Goal: Task Accomplishment & Management: Use online tool/utility

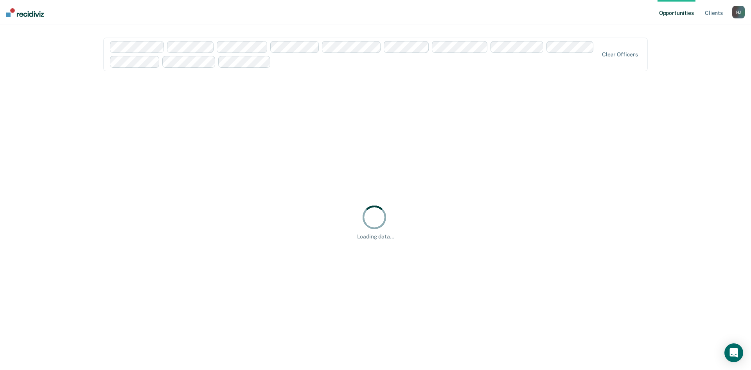
click at [303, 61] on div at bounding box center [436, 61] width 324 height 9
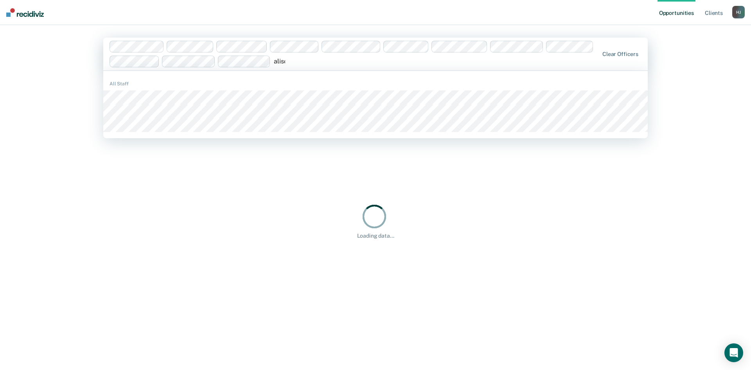
type input "[PERSON_NAME]"
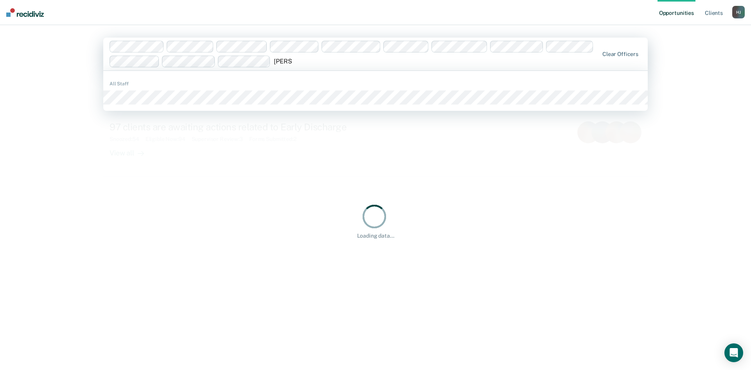
click at [223, 106] on div "All Staff" at bounding box center [375, 91] width 545 height 34
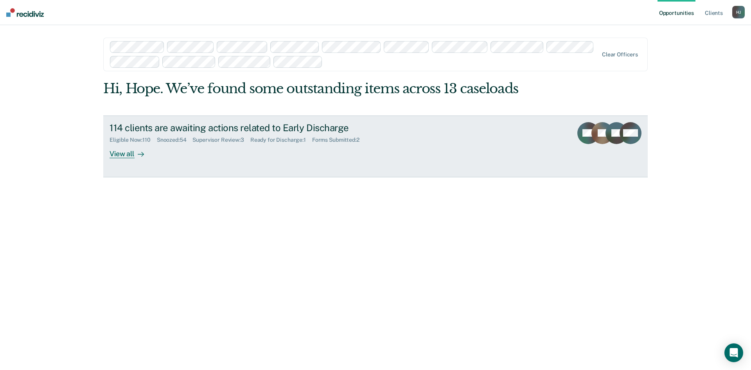
click at [135, 155] on div at bounding box center [139, 153] width 9 height 9
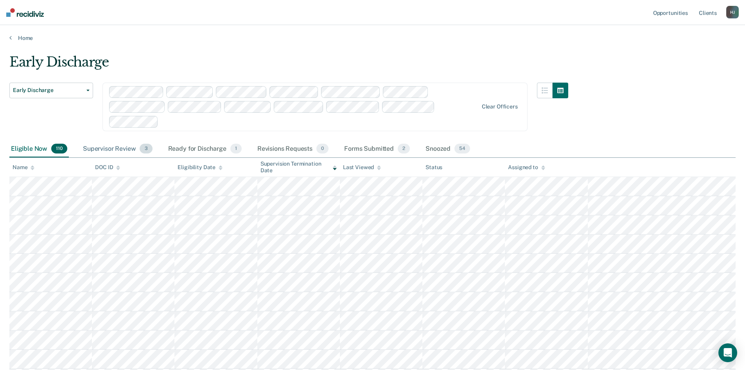
click at [125, 149] on div "Supervisor Review 3" at bounding box center [117, 148] width 73 height 17
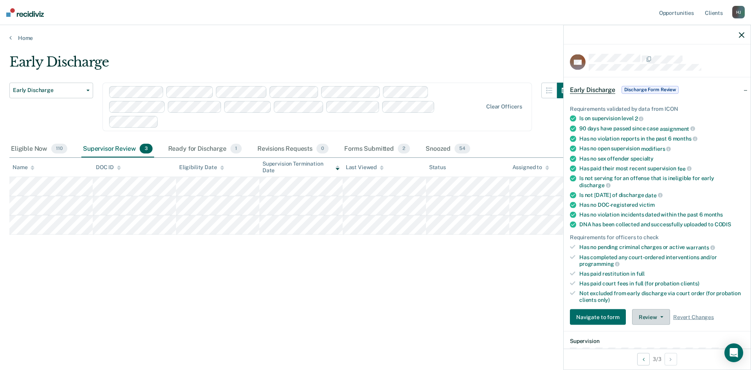
click at [655, 315] on button "Review" at bounding box center [651, 317] width 38 height 16
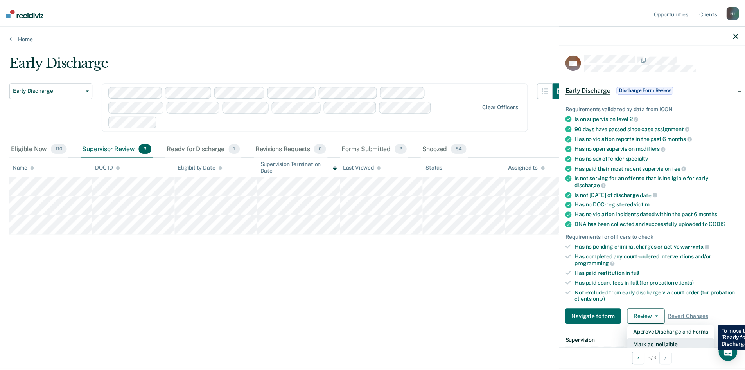
scroll to position [2, 0]
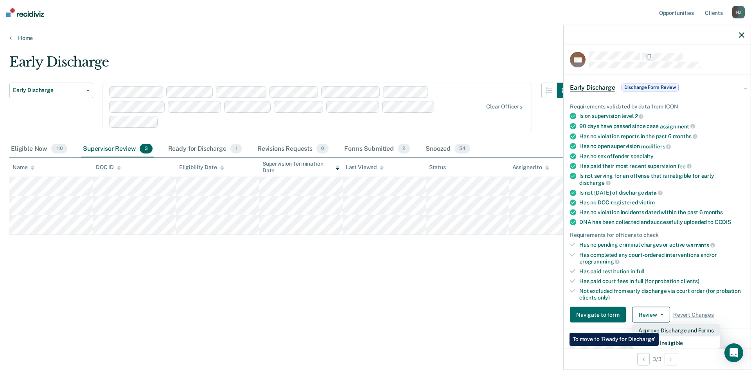
click at [659, 327] on button "Approve Discharge and Forms" at bounding box center [676, 330] width 88 height 13
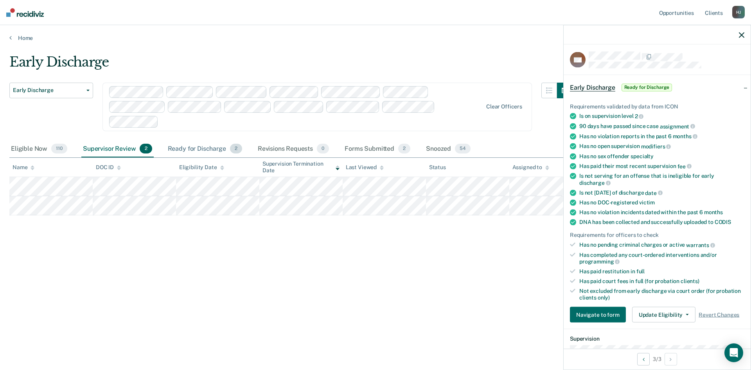
click at [198, 147] on div "Ready for Discharge 2" at bounding box center [204, 148] width 77 height 17
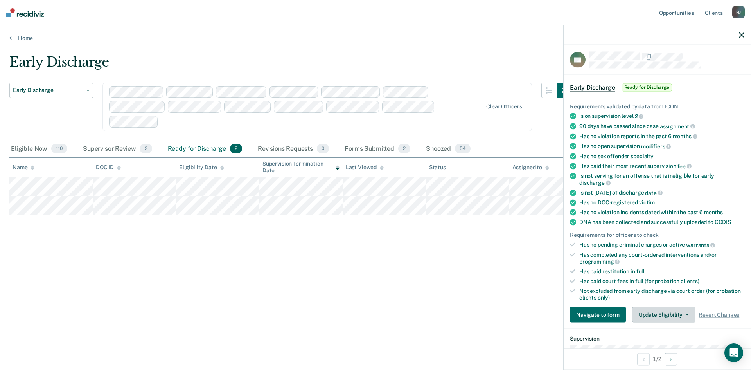
click at [656, 311] on button "Update Eligibility" at bounding box center [663, 315] width 63 height 16
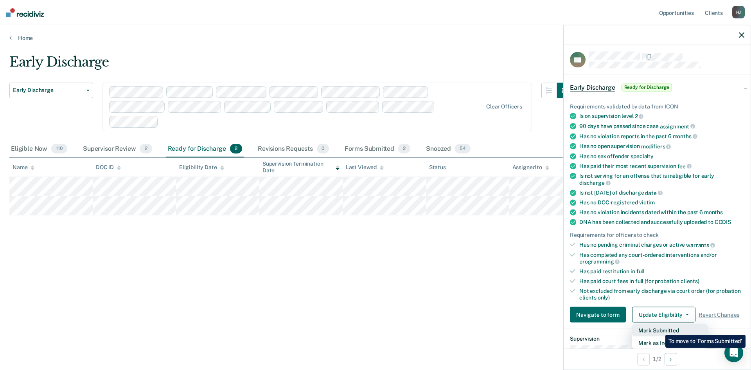
click at [660, 329] on button "Mark Submitted" at bounding box center [670, 330] width 76 height 13
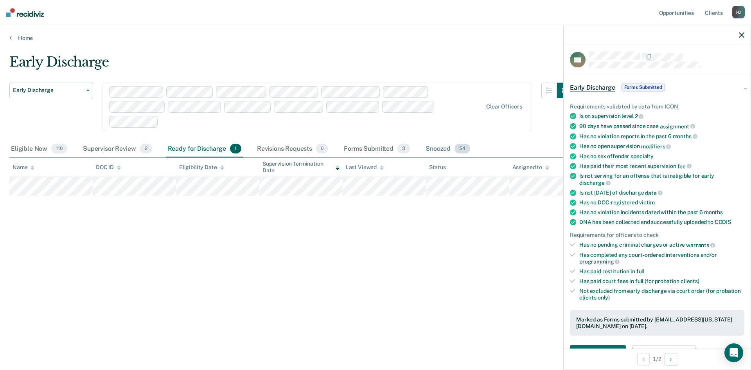
click at [440, 144] on div "Snoozed 54" at bounding box center [448, 148] width 48 height 17
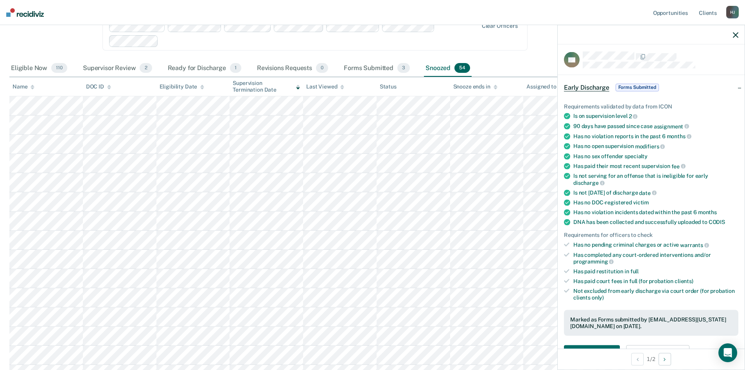
scroll to position [76, 0]
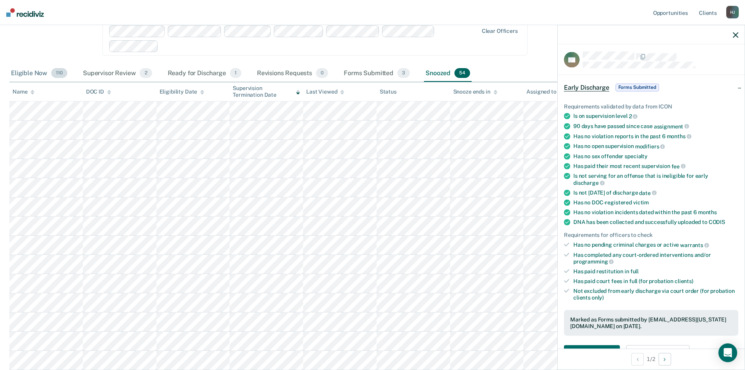
click at [29, 76] on div "Eligible Now 110" at bounding box center [38, 73] width 59 height 17
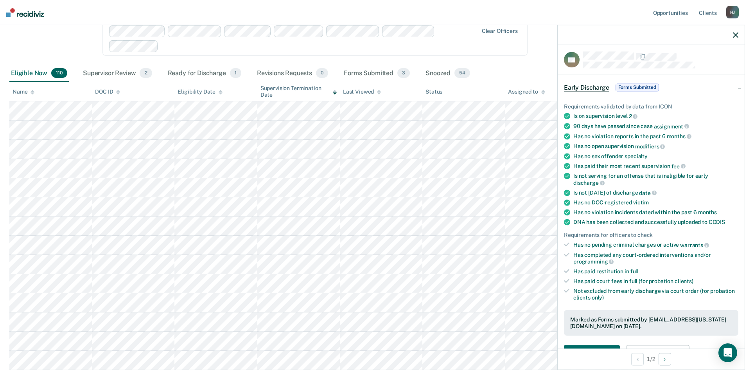
click at [732, 35] on div at bounding box center [651, 35] width 187 height 20
click at [741, 36] on div at bounding box center [651, 35] width 187 height 20
click at [732, 31] on div at bounding box center [651, 35] width 187 height 20
click at [734, 35] on icon "button" at bounding box center [735, 34] width 5 height 5
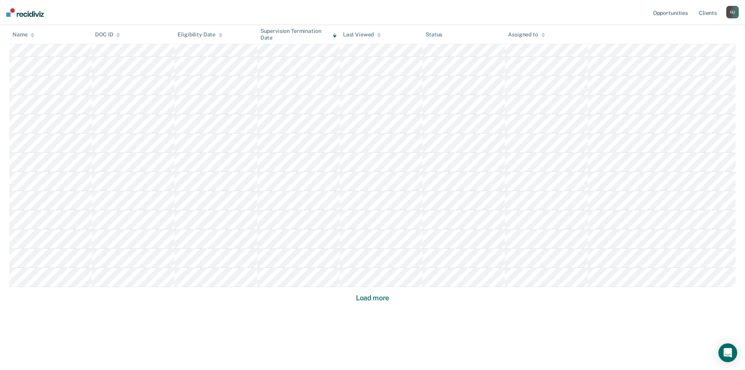
scroll to position [467, 0]
click at [381, 298] on button "Load more" at bounding box center [373, 295] width 38 height 9
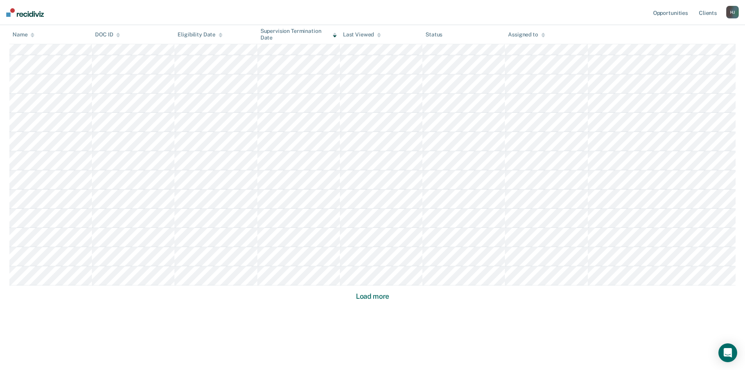
click at [384, 298] on button "Load more" at bounding box center [373, 295] width 38 height 9
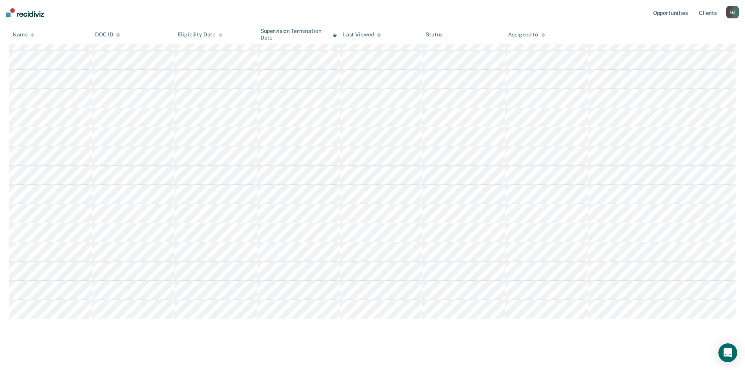
scroll to position [1969, 0]
